Goal: Transaction & Acquisition: Purchase product/service

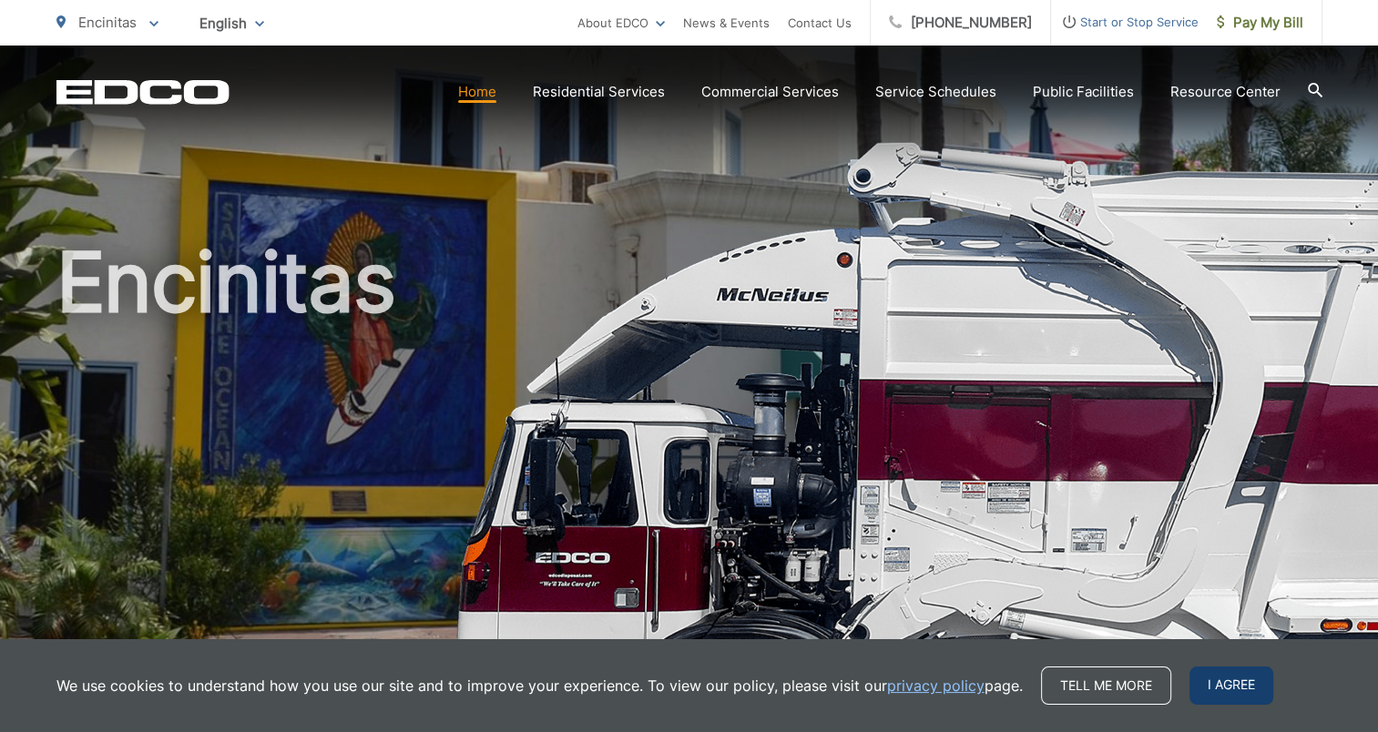
click at [1240, 684] on span "I agree" at bounding box center [1231, 686] width 84 height 38
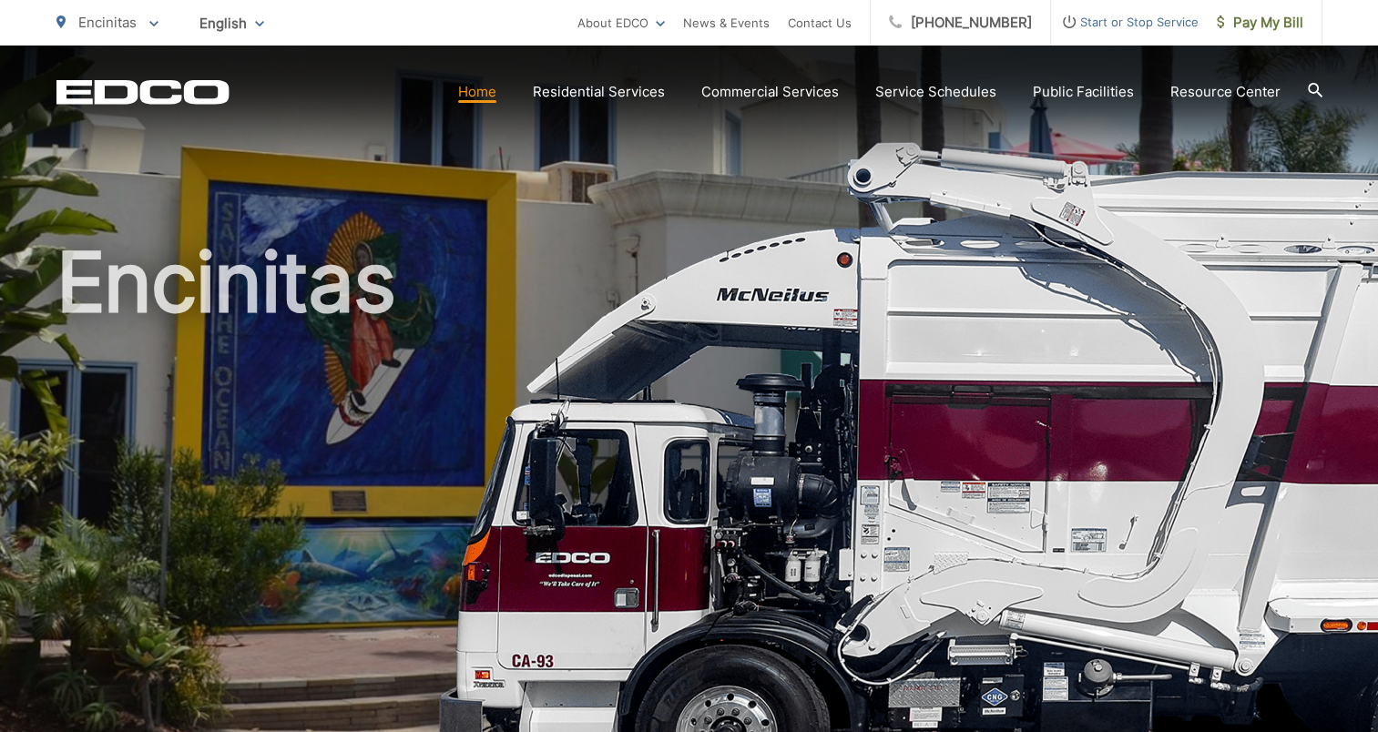
click at [945, 237] on h1 "Encinitas" at bounding box center [689, 525] width 1266 height 576
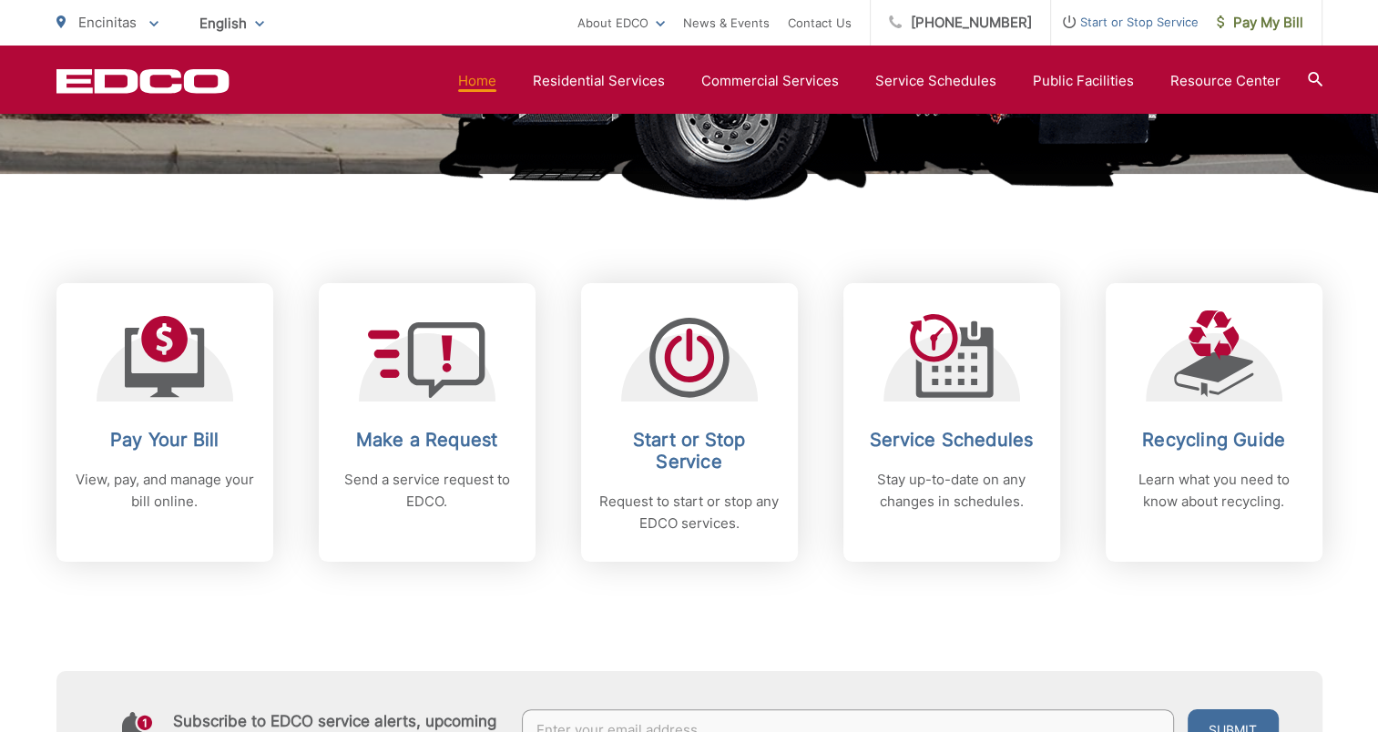
scroll to position [652, 0]
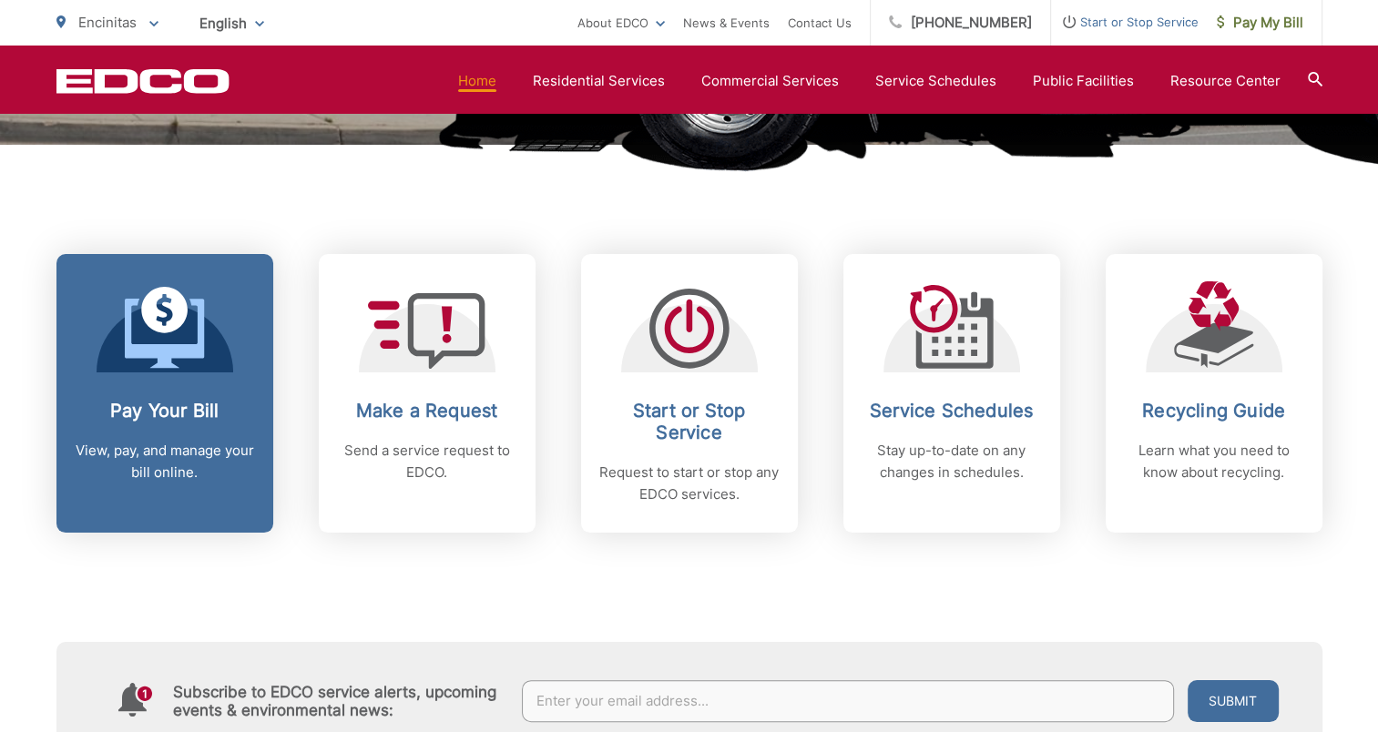
click at [188, 380] on link "Pay Your Bill View, pay, and manage your bill online." at bounding box center [164, 393] width 217 height 279
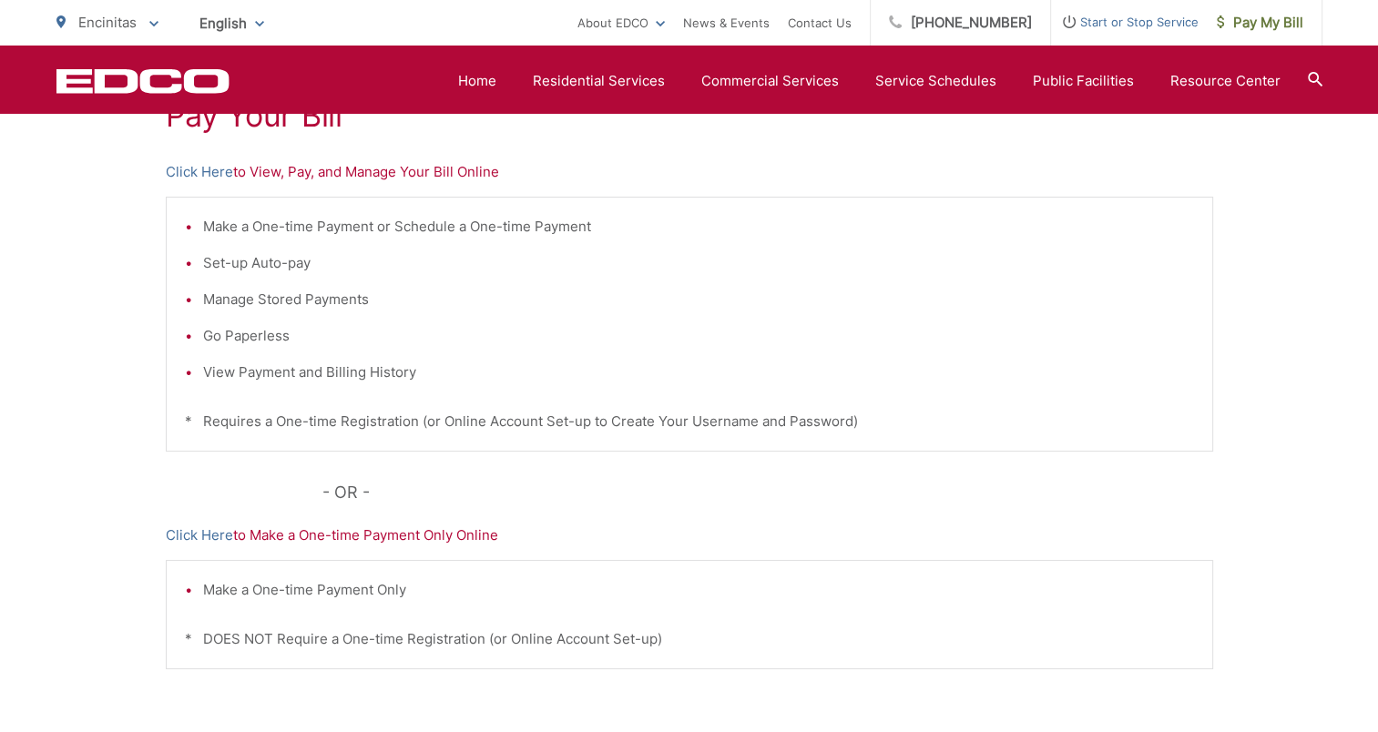
scroll to position [333, 0]
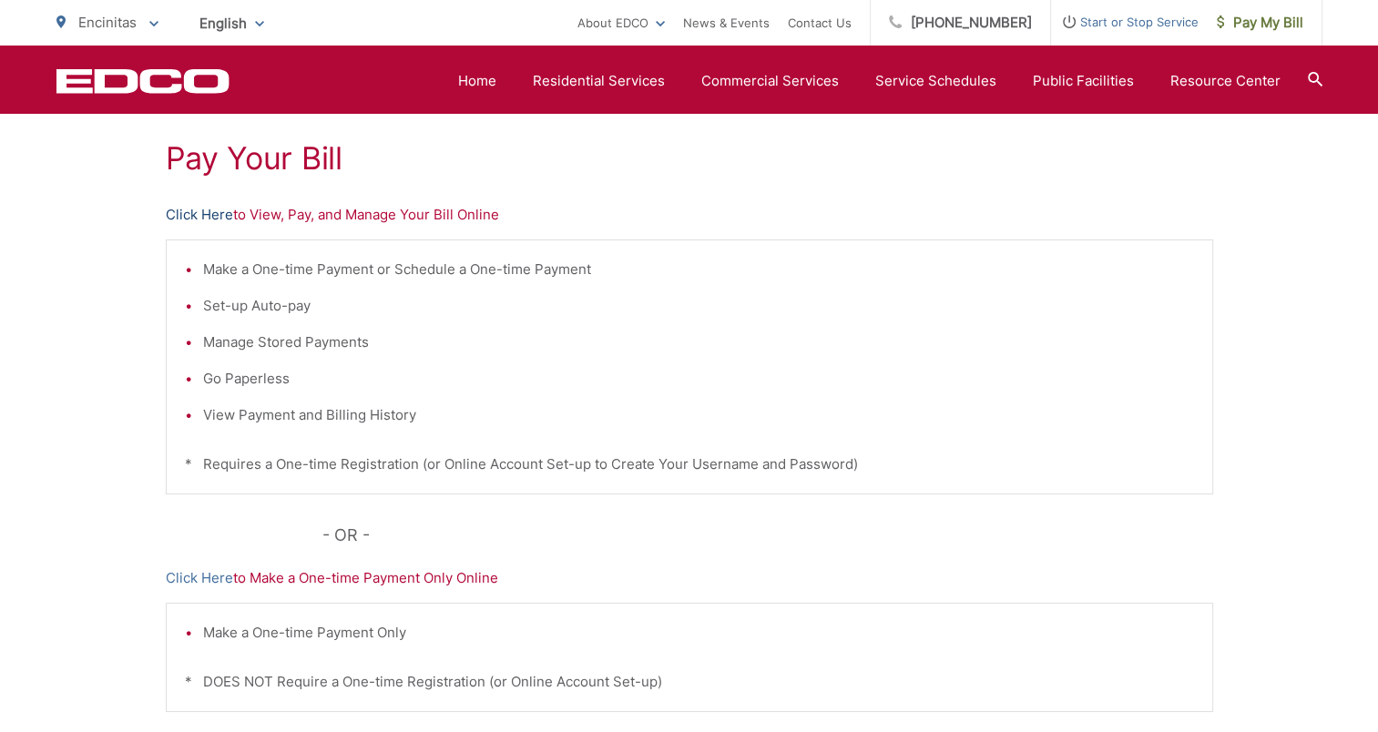
click at [186, 215] on link "Click Here" at bounding box center [199, 215] width 67 height 22
